Goal: Task Accomplishment & Management: Manage account settings

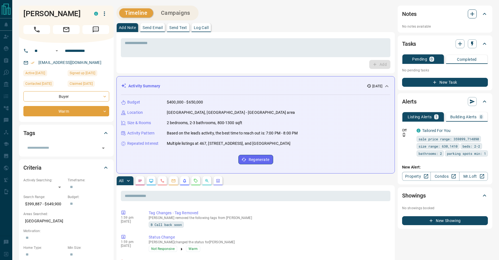
click at [474, 18] on button "button" at bounding box center [472, 13] width 9 height 9
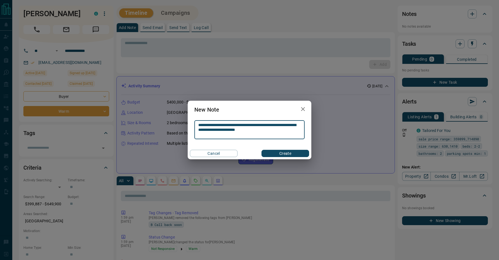
type textarea "**********"
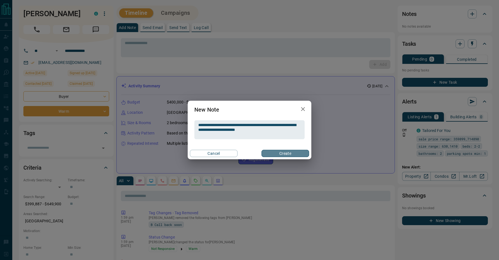
click at [284, 154] on button "Create" at bounding box center [286, 153] width 48 height 7
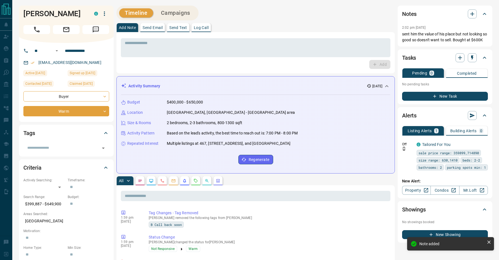
click at [76, 105] on div "**********" at bounding box center [66, 103] width 86 height 25
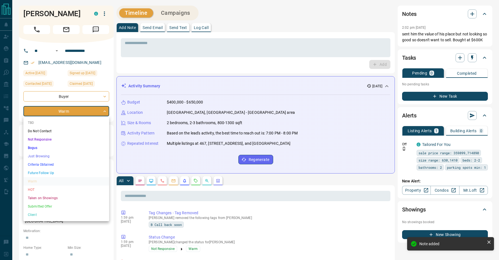
click at [59, 174] on li "Future Follow Up" at bounding box center [66, 172] width 86 height 8
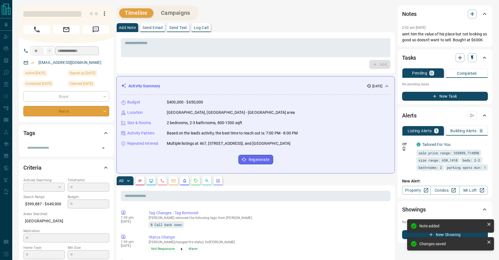
type input "*"
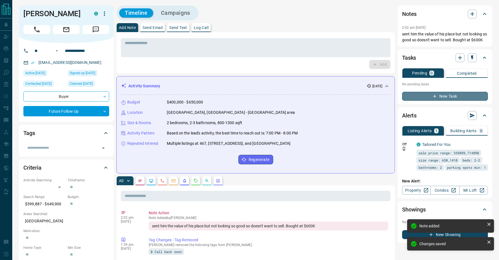
click at [447, 101] on button "New Task" at bounding box center [445, 96] width 86 height 9
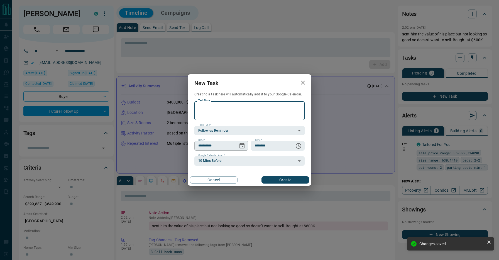
click at [243, 144] on icon "Choose date, selected date is Oct 16, 2025" at bounding box center [242, 146] width 5 height 6
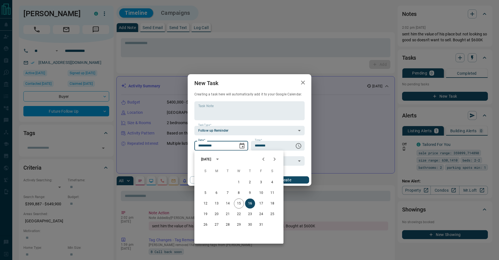
click at [275, 159] on icon "Next month" at bounding box center [275, 158] width 2 height 3
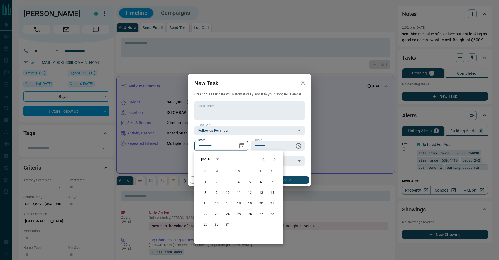
click at [275, 159] on icon "Next month" at bounding box center [275, 158] width 2 height 3
click at [216, 223] on button "25" at bounding box center [217, 224] width 10 height 10
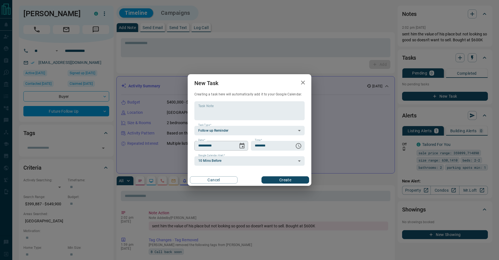
click at [239, 146] on icon "Choose date, selected date is May 25, 2026" at bounding box center [242, 145] width 7 height 7
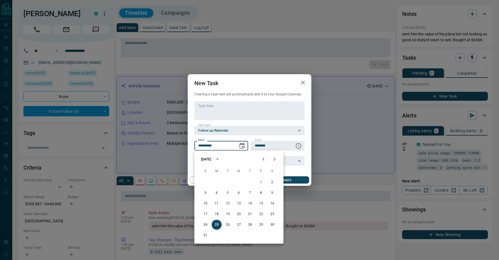
click at [261, 159] on icon "Previous month" at bounding box center [263, 159] width 7 height 7
click at [262, 157] on icon "Previous month" at bounding box center [263, 159] width 7 height 7
click at [219, 199] on button "16" at bounding box center [217, 203] width 10 height 10
type input "**********"
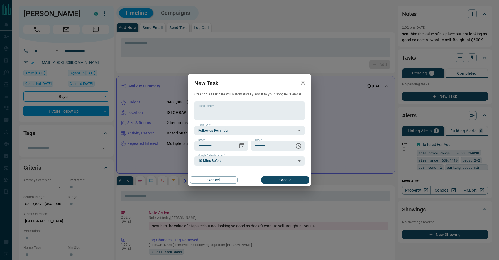
click at [277, 179] on button "Create" at bounding box center [286, 179] width 48 height 7
